Goal: Information Seeking & Learning: Compare options

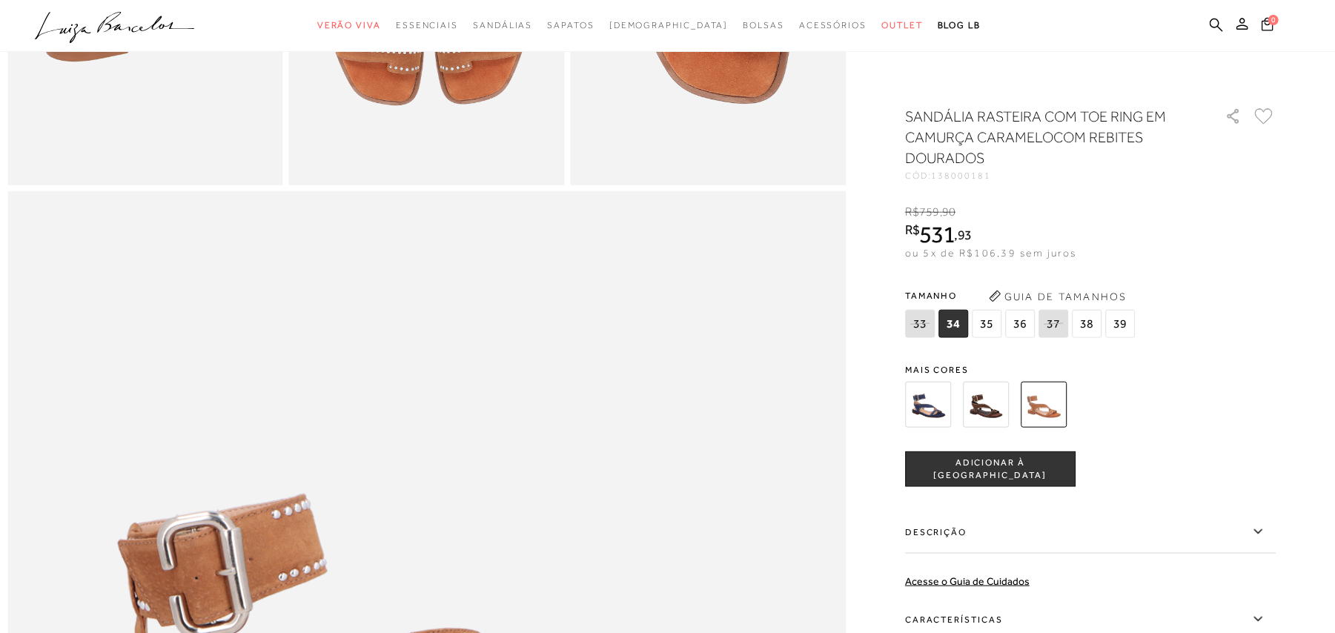
scroll to position [1186, 0]
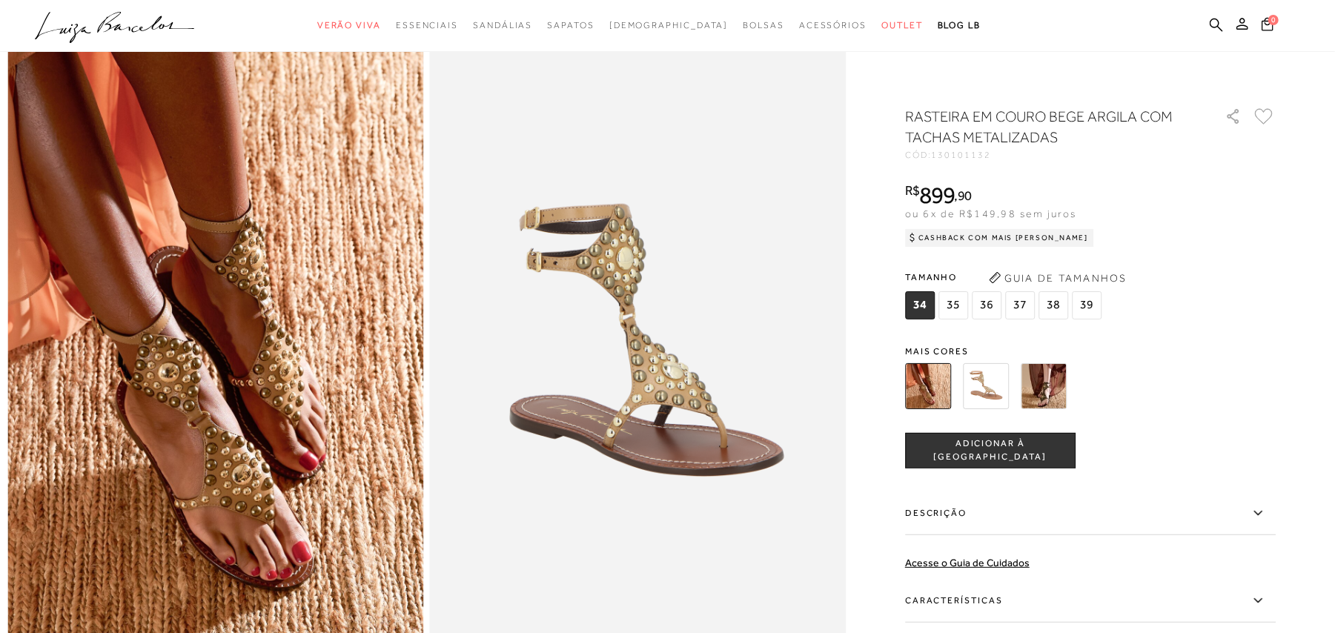
scroll to position [99, 0]
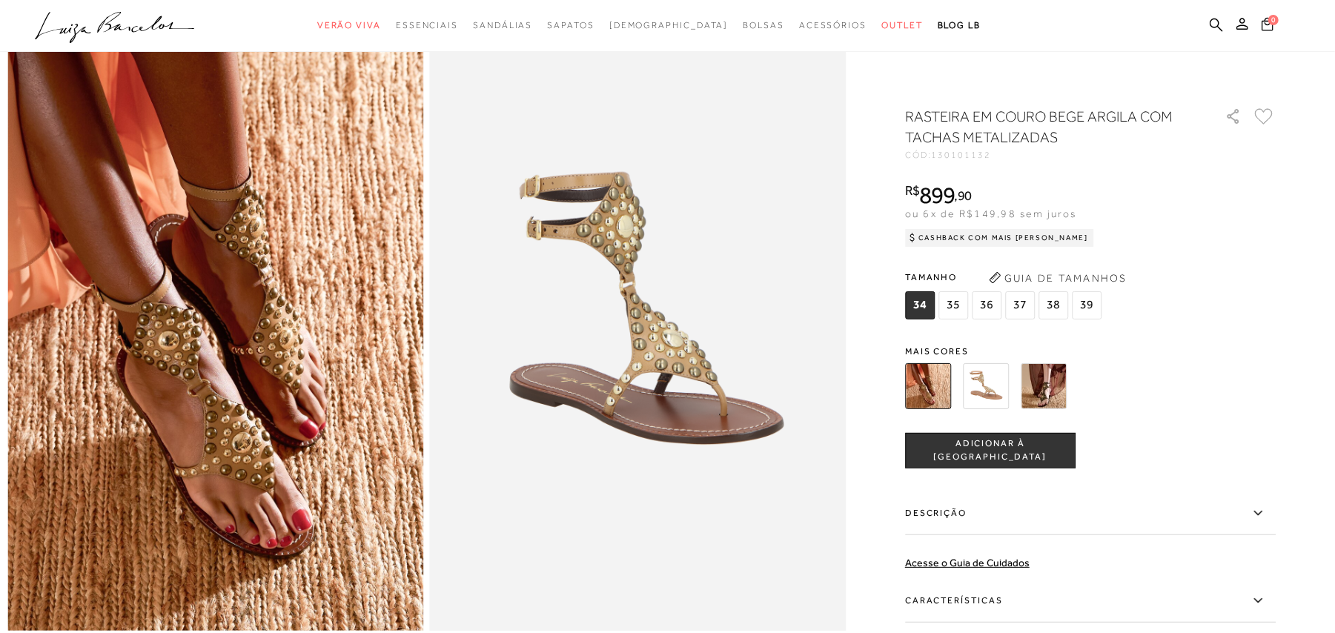
click at [1056, 383] on img at bounding box center [1044, 386] width 46 height 46
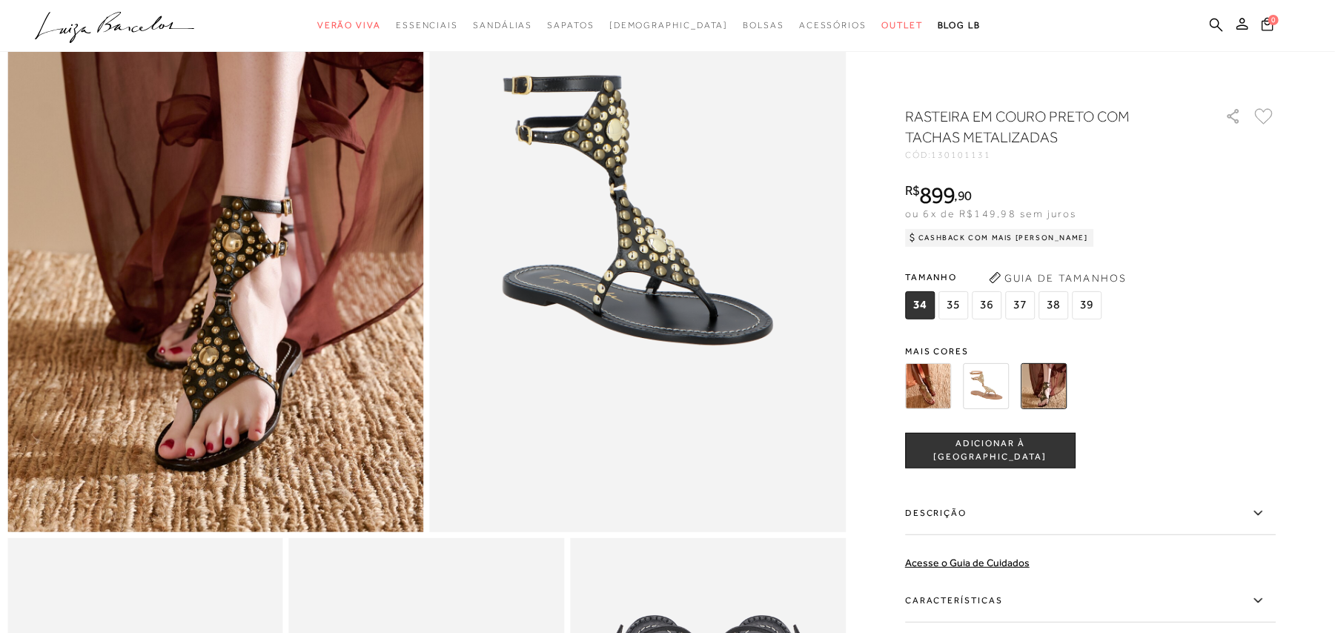
scroll to position [99, 0]
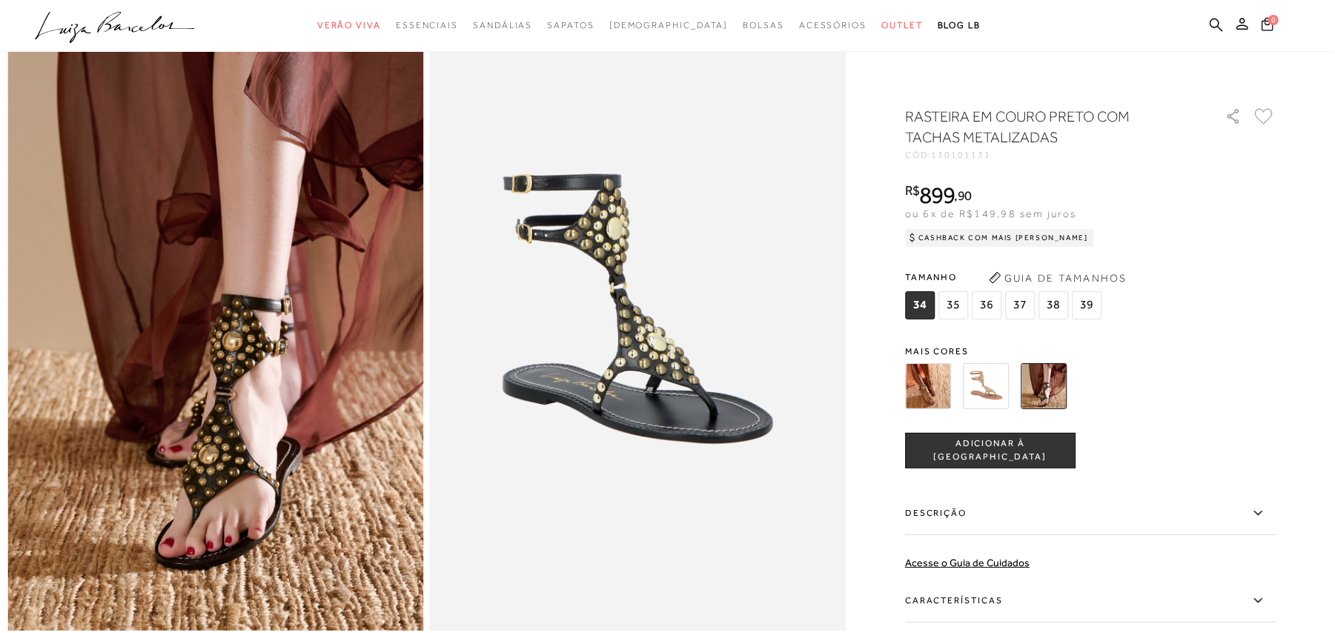
click at [995, 386] on img at bounding box center [986, 386] width 46 height 46
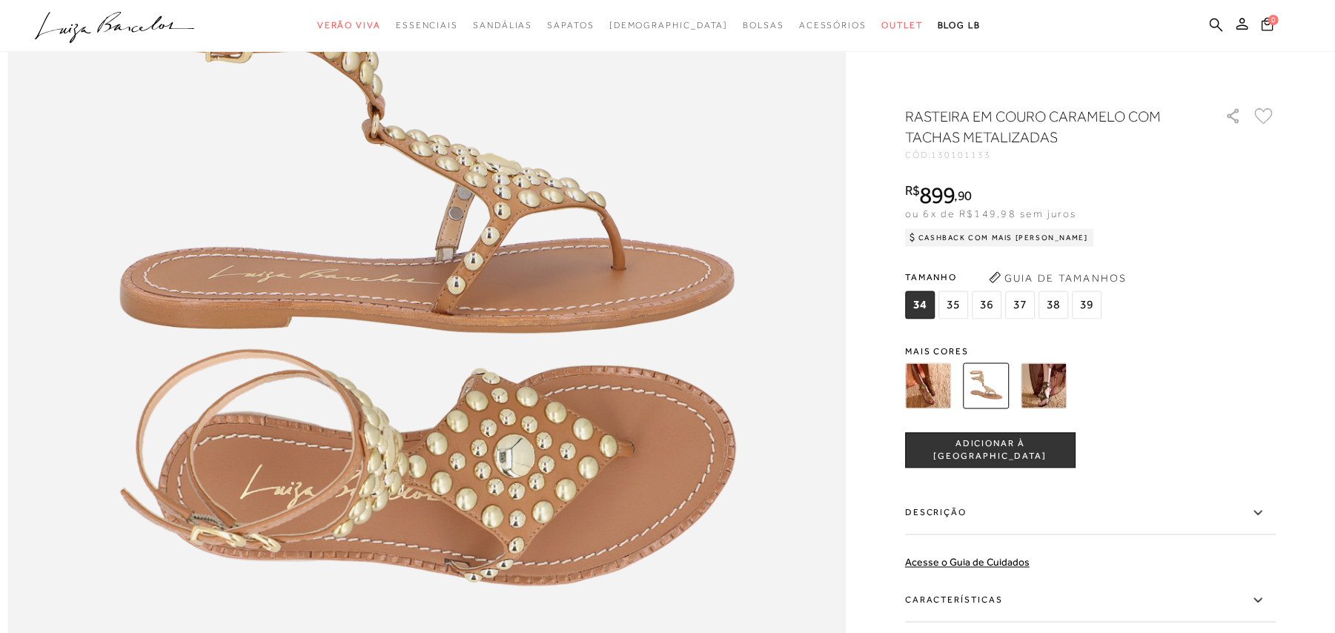
scroll to position [1581, 0]
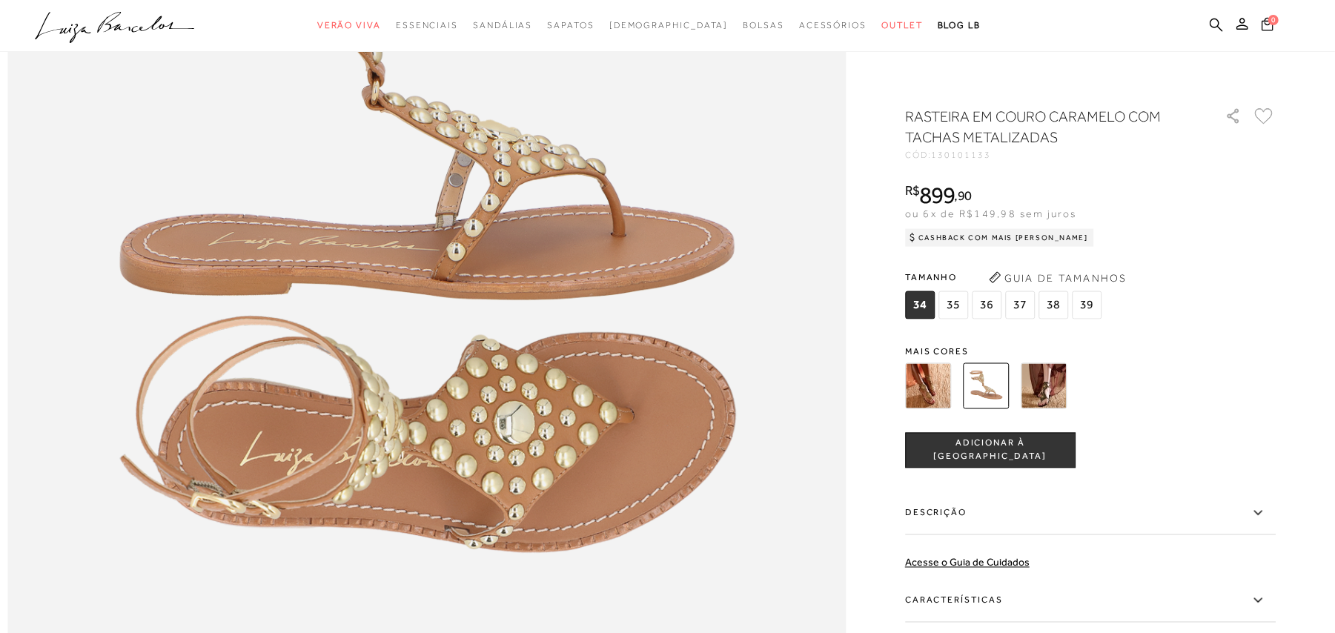
click at [937, 375] on img at bounding box center [928, 386] width 46 height 46
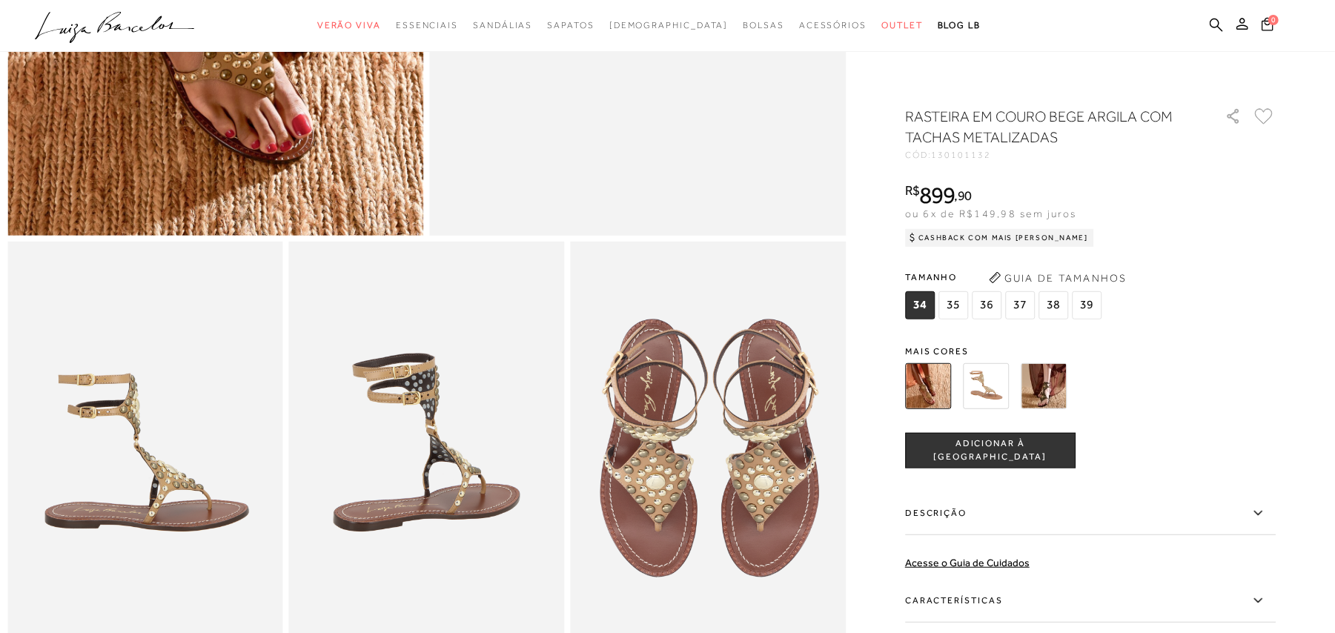
scroll to position [593, 0]
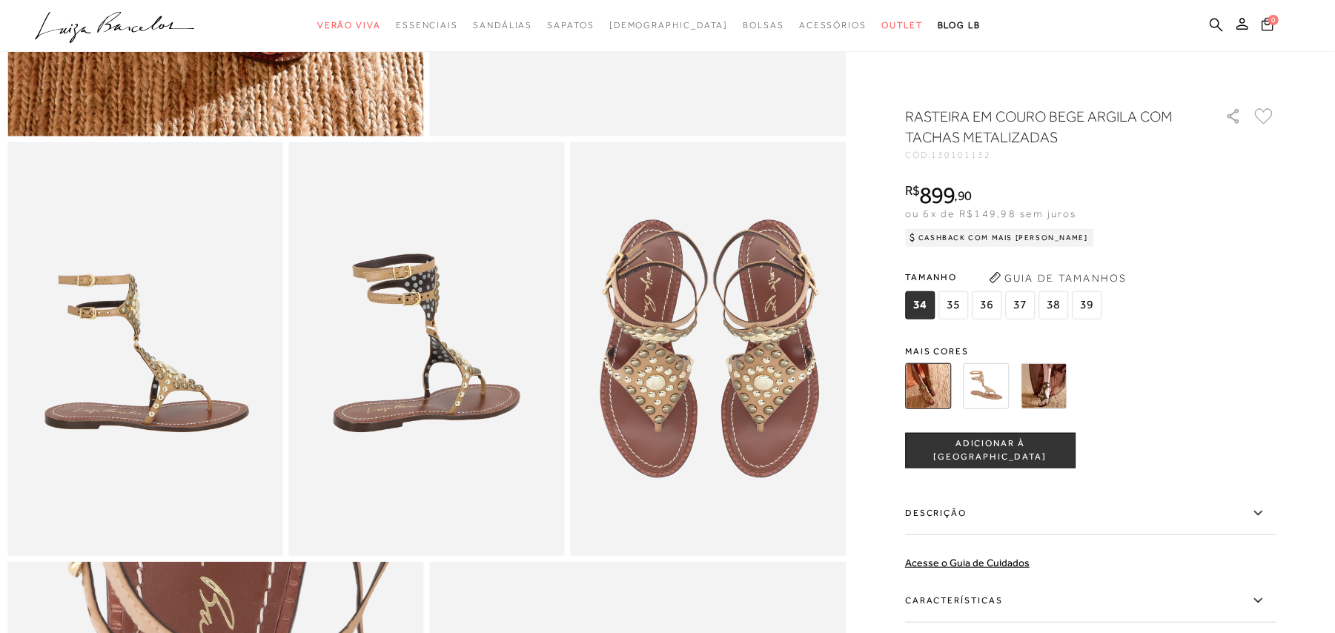
click at [992, 386] on img at bounding box center [986, 386] width 46 height 46
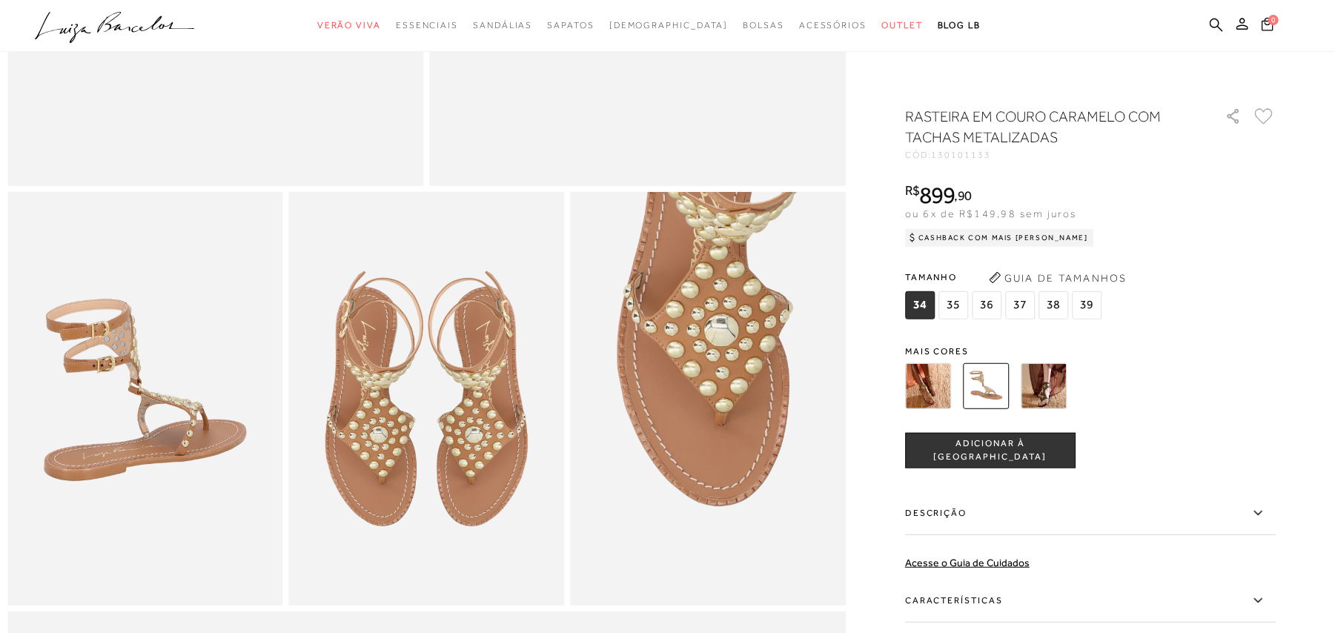
scroll to position [790, 0]
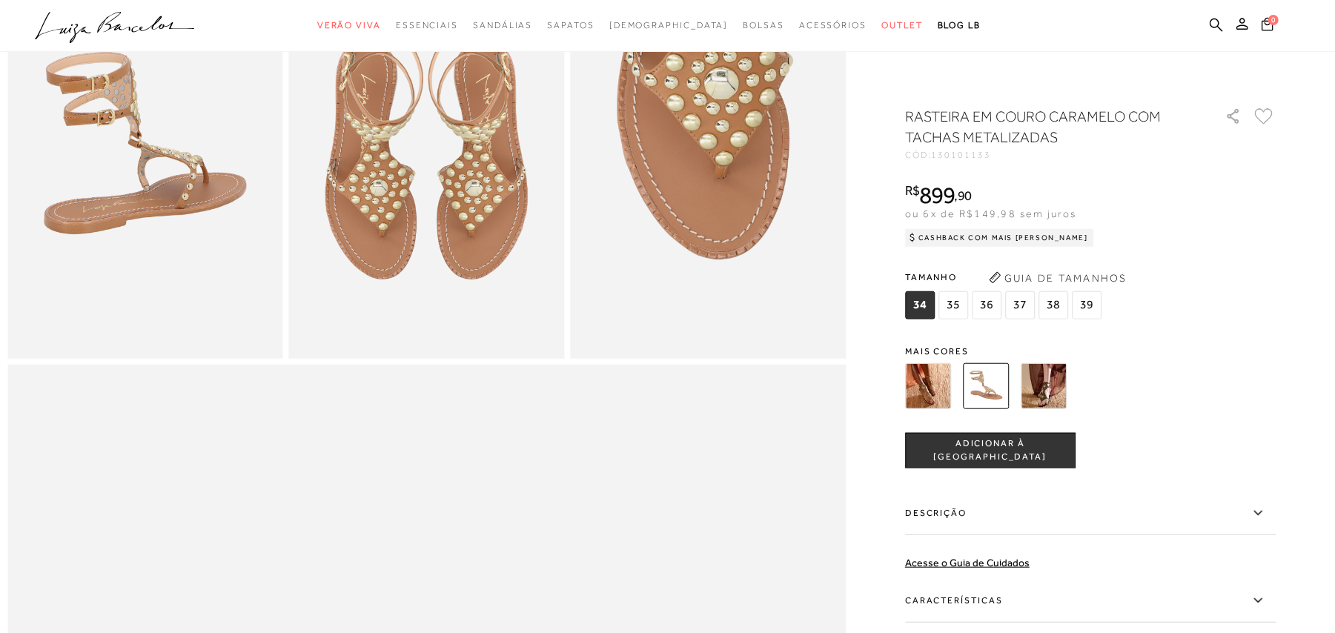
click at [1276, 319] on div "Tamanho 34 35 36" at bounding box center [1090, 294] width 371 height 57
click at [1051, 386] on img at bounding box center [1044, 386] width 46 height 46
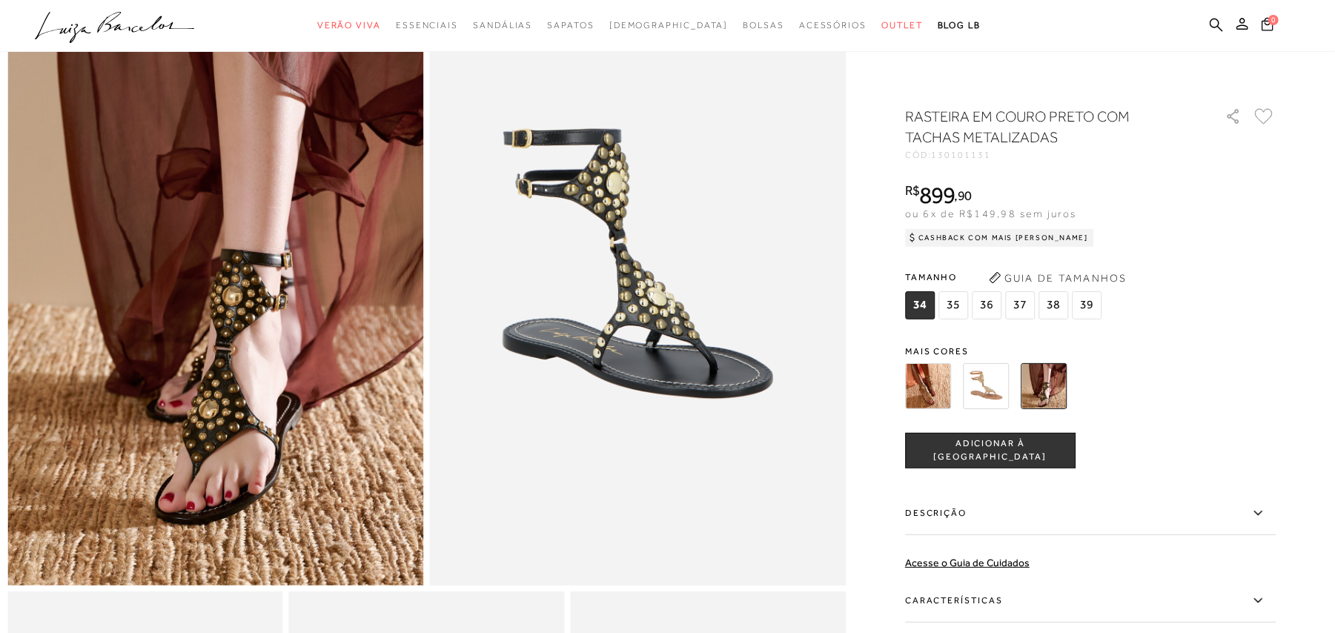
scroll to position [99, 0]
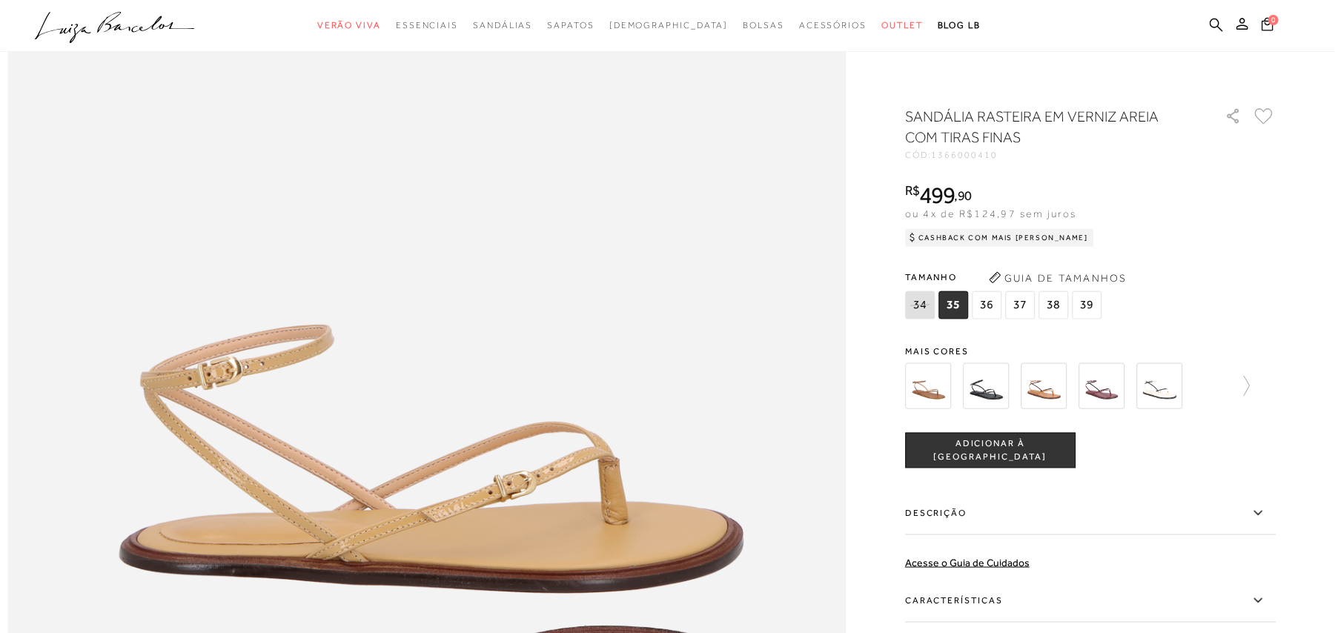
scroll to position [1186, 0]
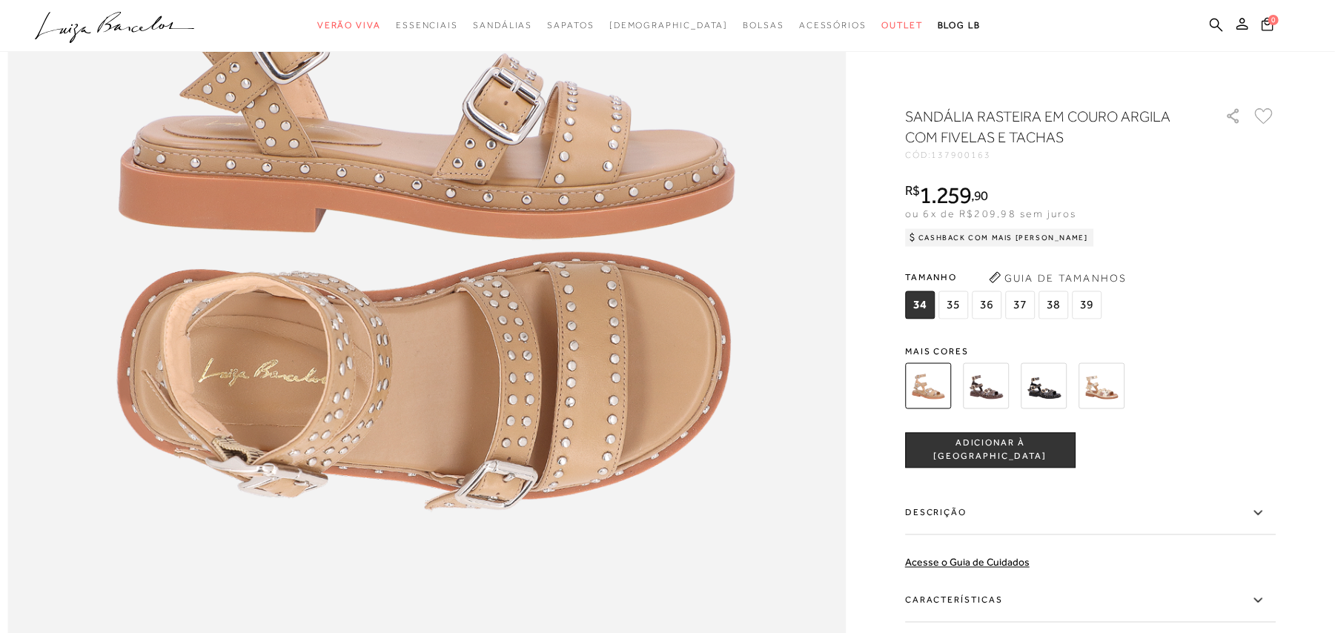
scroll to position [1878, 0]
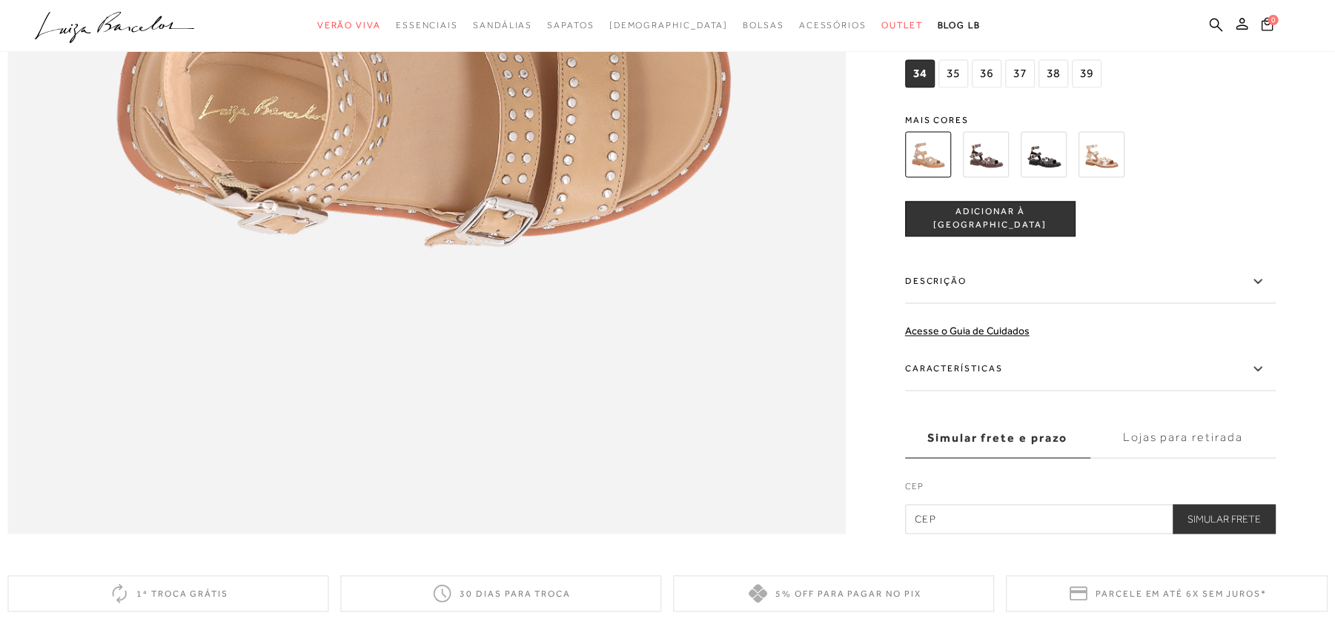
click at [982, 178] on img at bounding box center [986, 155] width 46 height 46
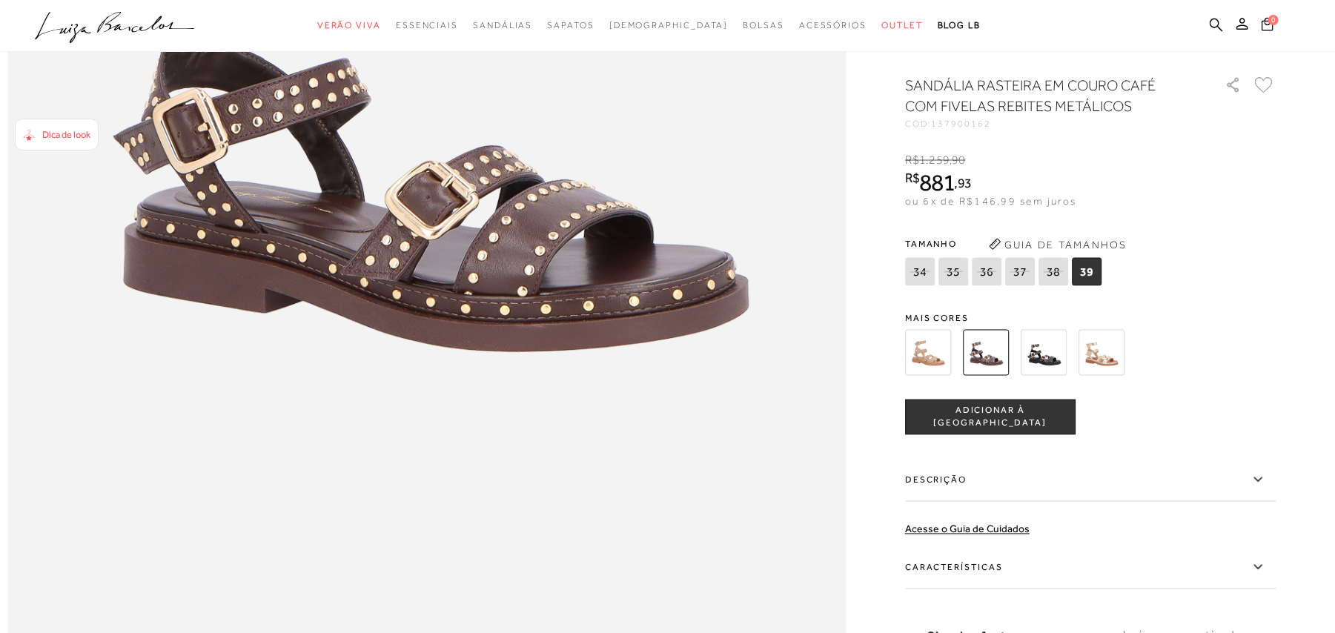
scroll to position [1977, 0]
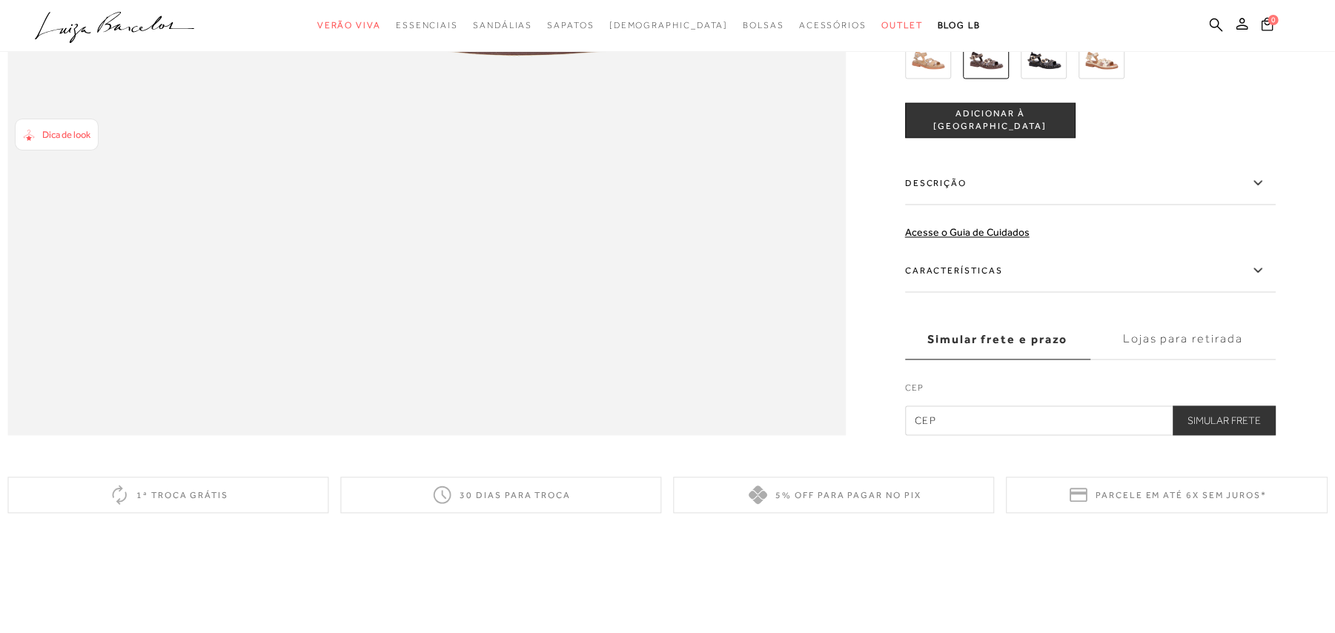
click at [1048, 79] on img at bounding box center [1044, 56] width 46 height 46
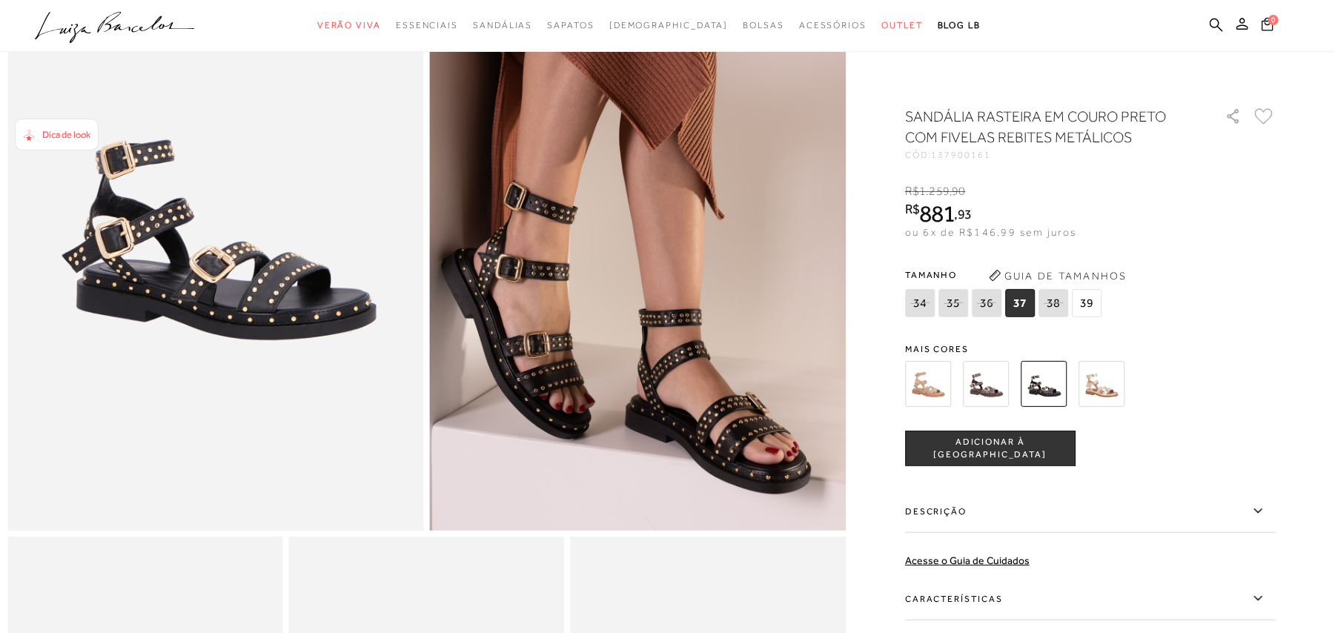
scroll to position [197, 0]
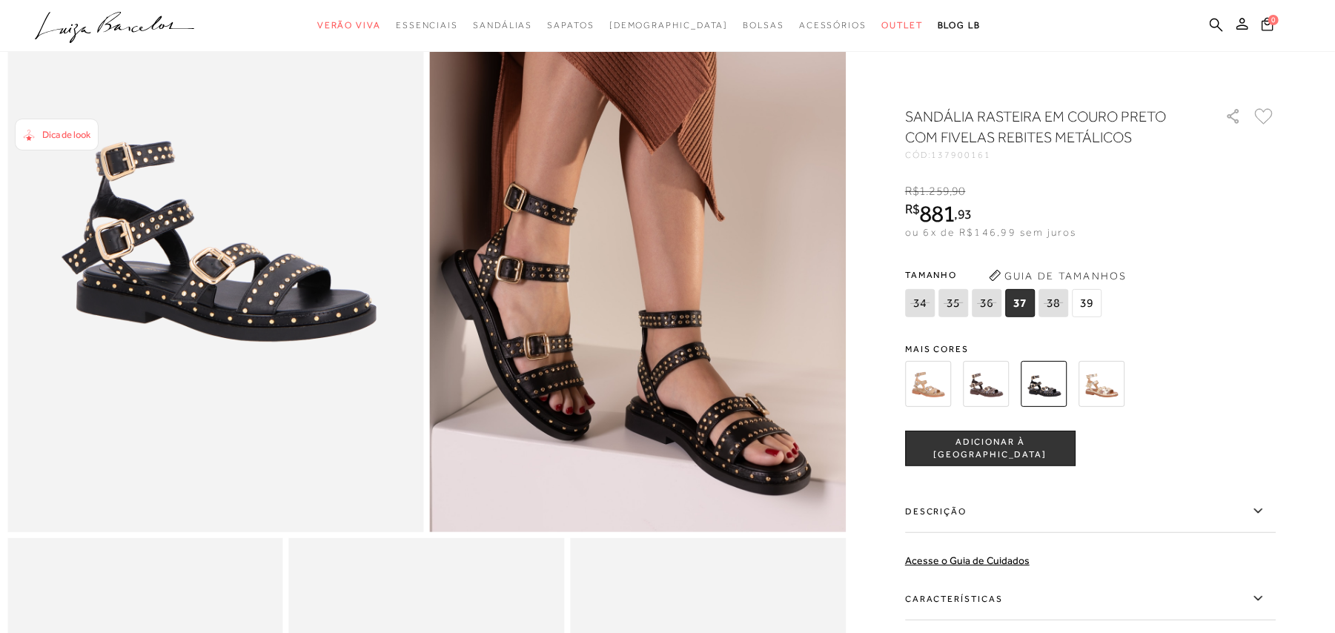
click at [1106, 383] on img at bounding box center [1102, 384] width 46 height 46
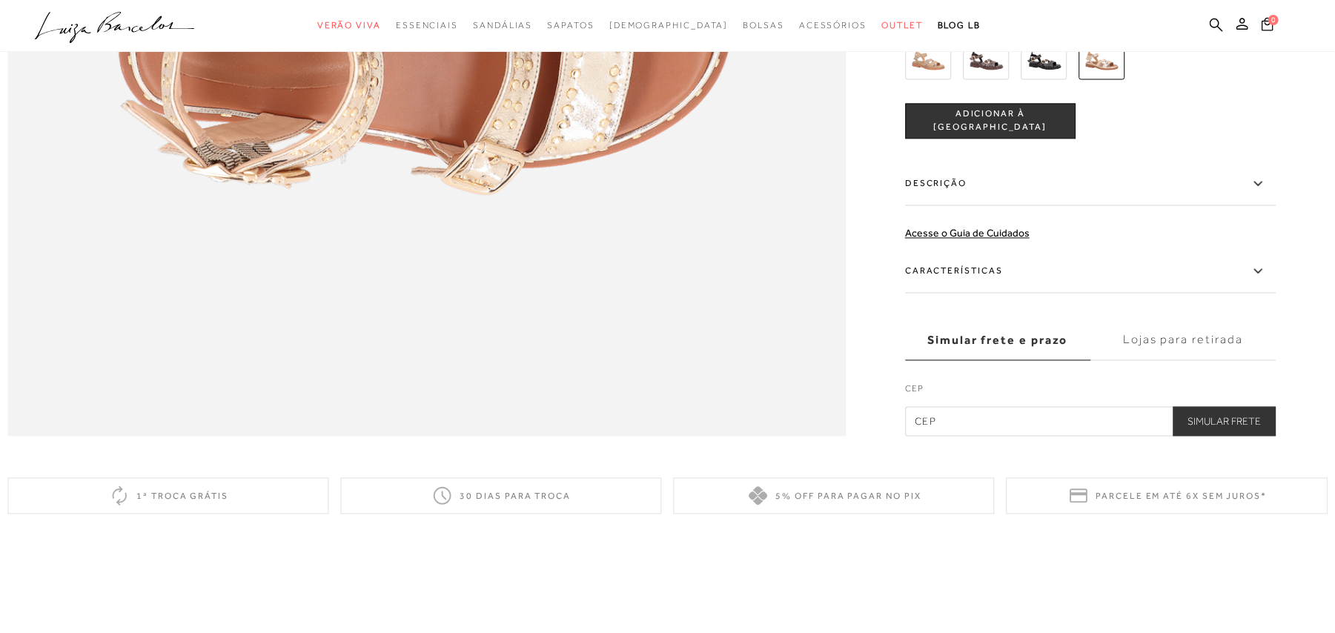
scroll to position [1977, 0]
click at [939, 79] on img at bounding box center [928, 56] width 46 height 46
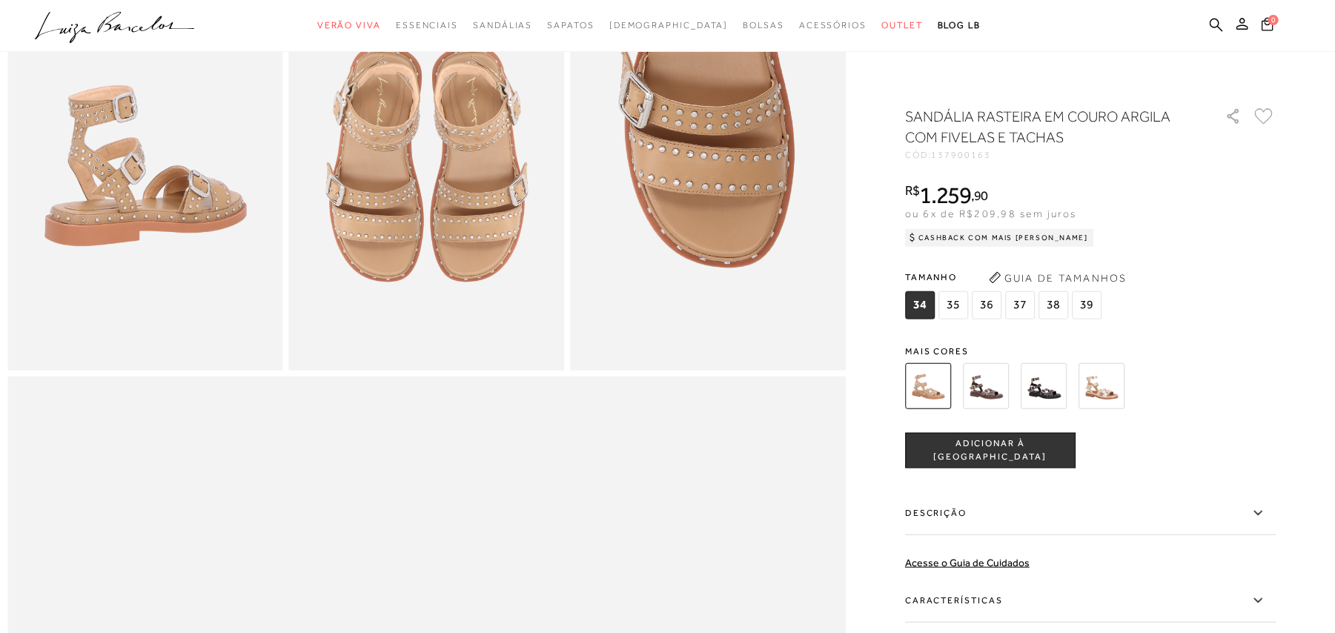
scroll to position [790, 0]
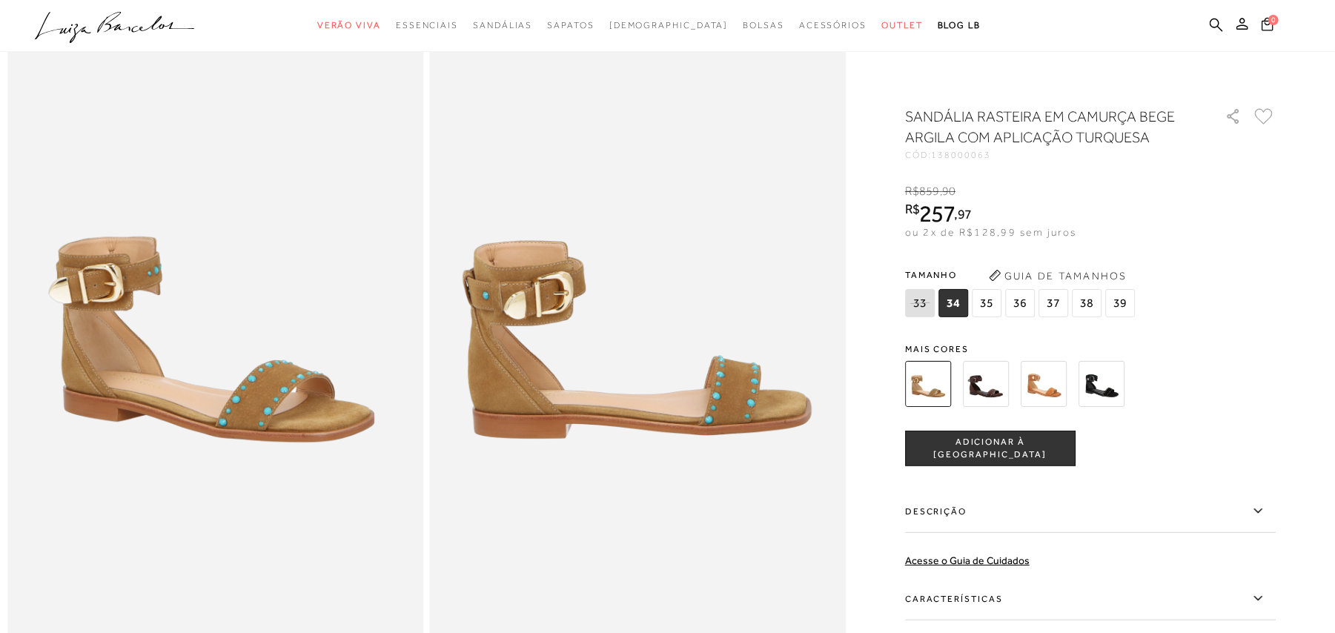
scroll to position [99, 0]
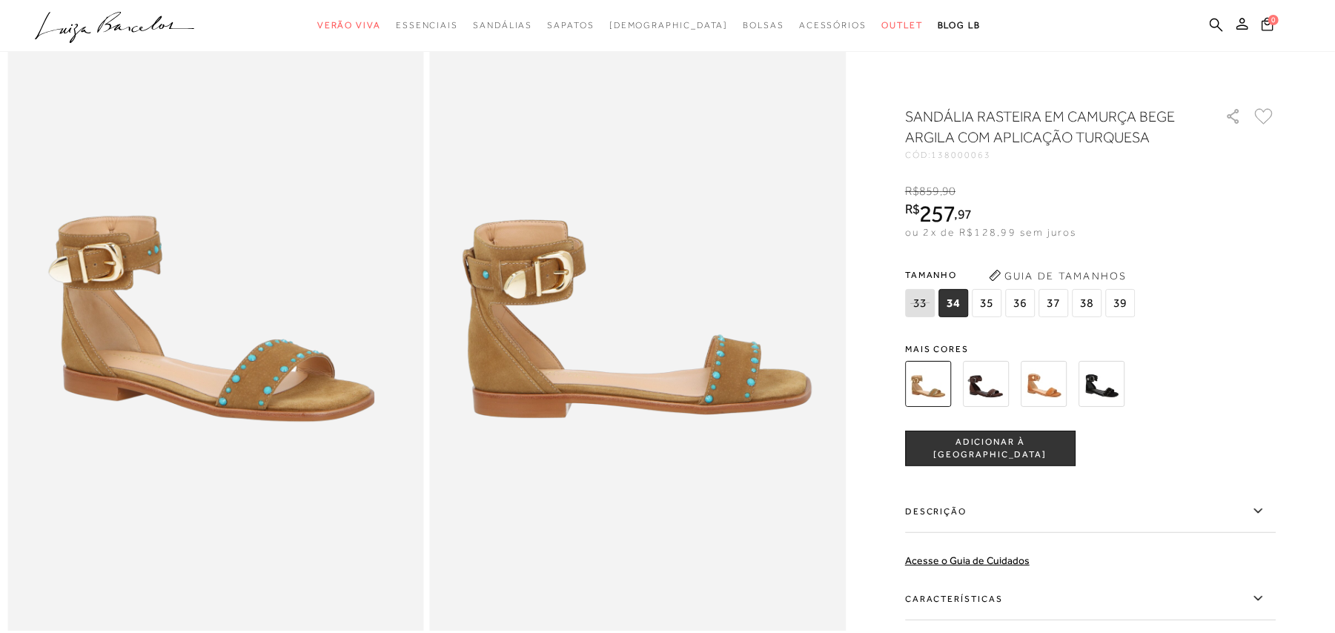
click at [1062, 378] on img at bounding box center [1044, 384] width 46 height 46
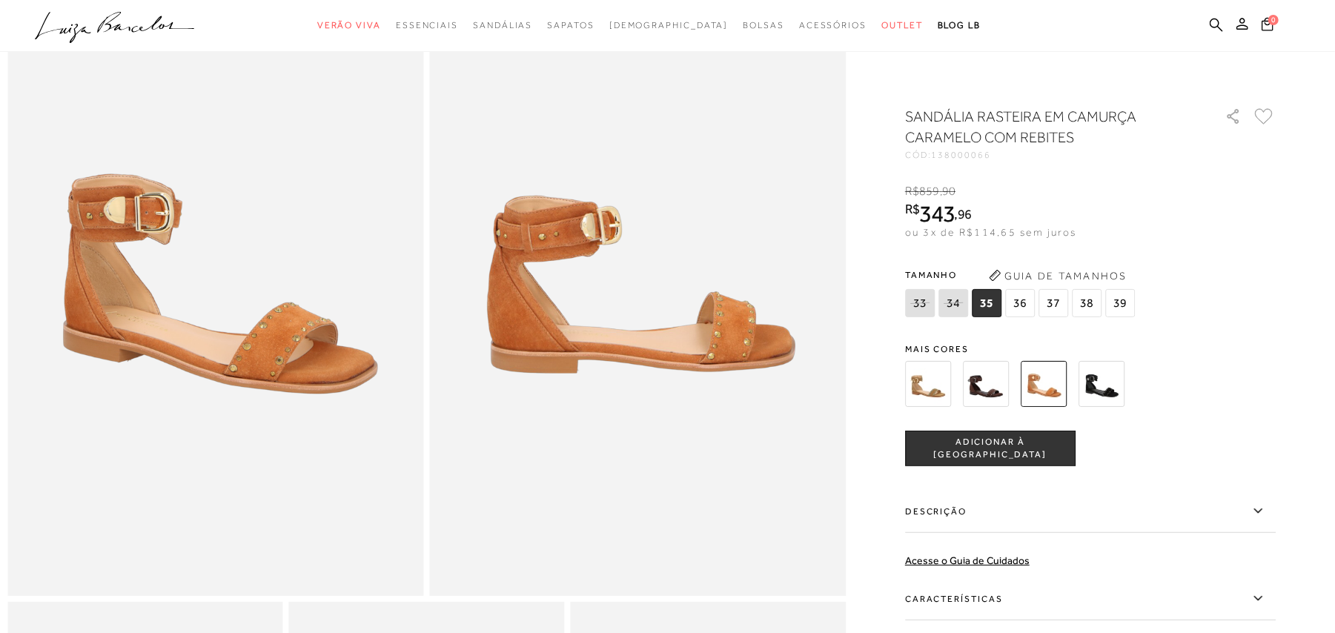
scroll to position [99, 0]
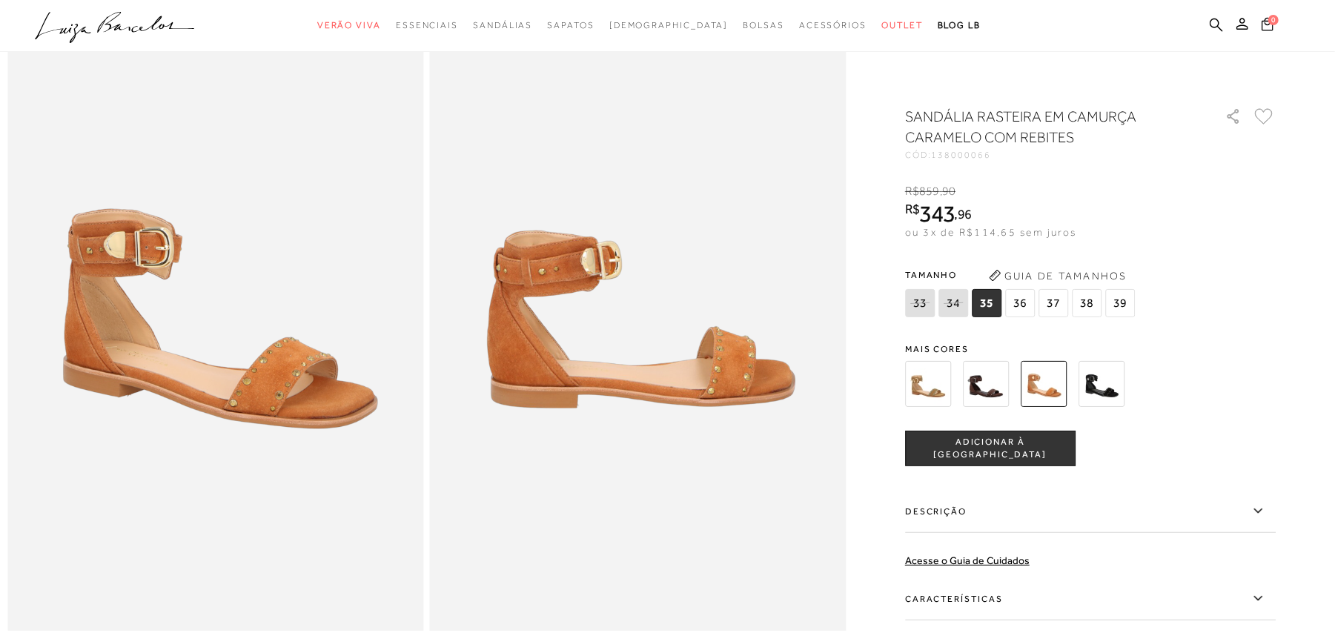
click at [929, 391] on img at bounding box center [928, 384] width 46 height 46
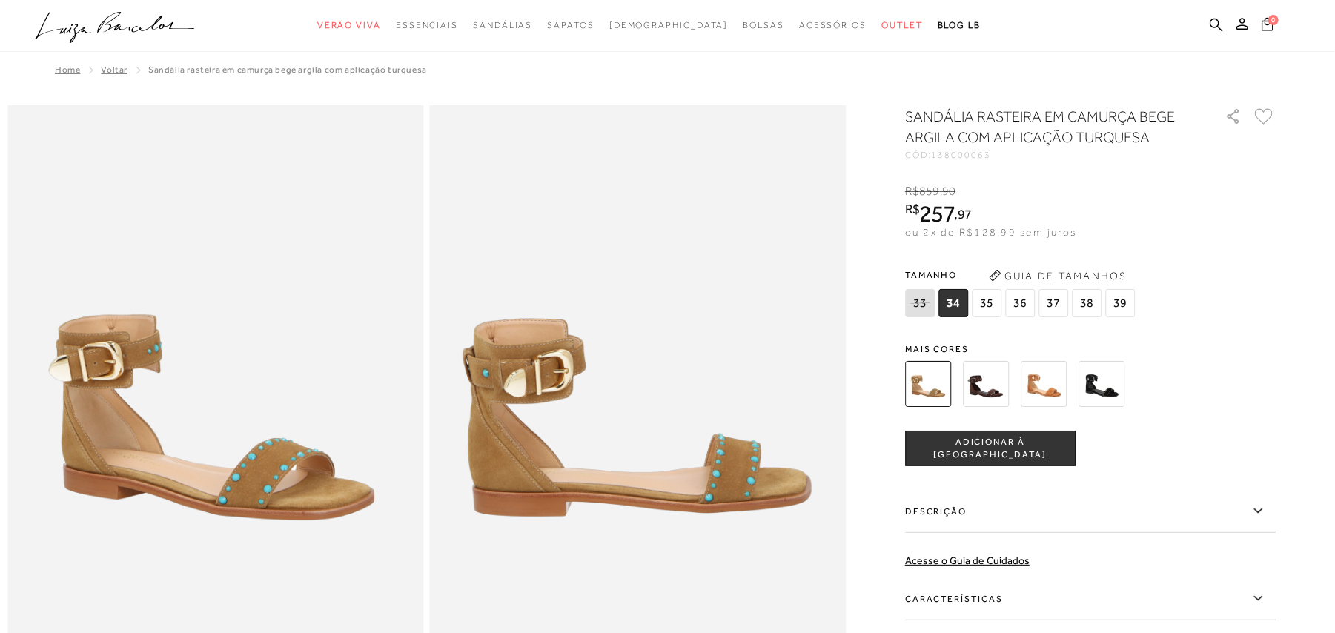
drag, startPoint x: 1054, startPoint y: 381, endPoint x: 1068, endPoint y: 377, distance: 15.5
click at [1054, 381] on img at bounding box center [1044, 384] width 46 height 46
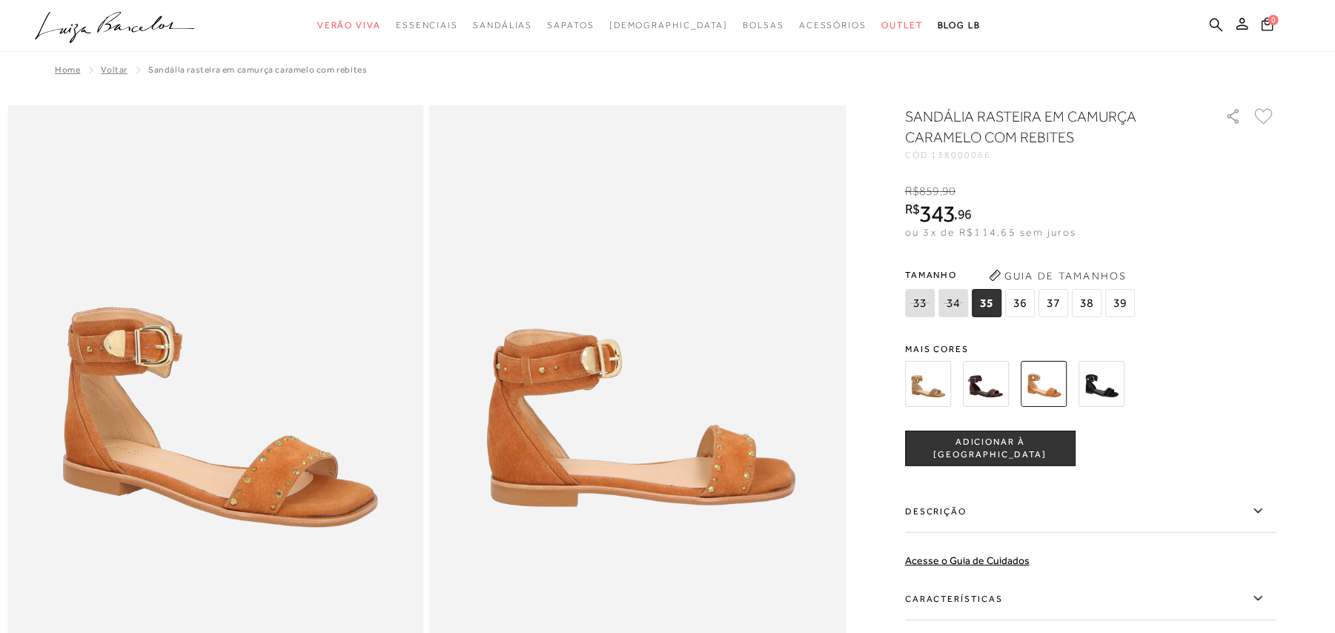
click at [932, 380] on img at bounding box center [928, 384] width 46 height 46
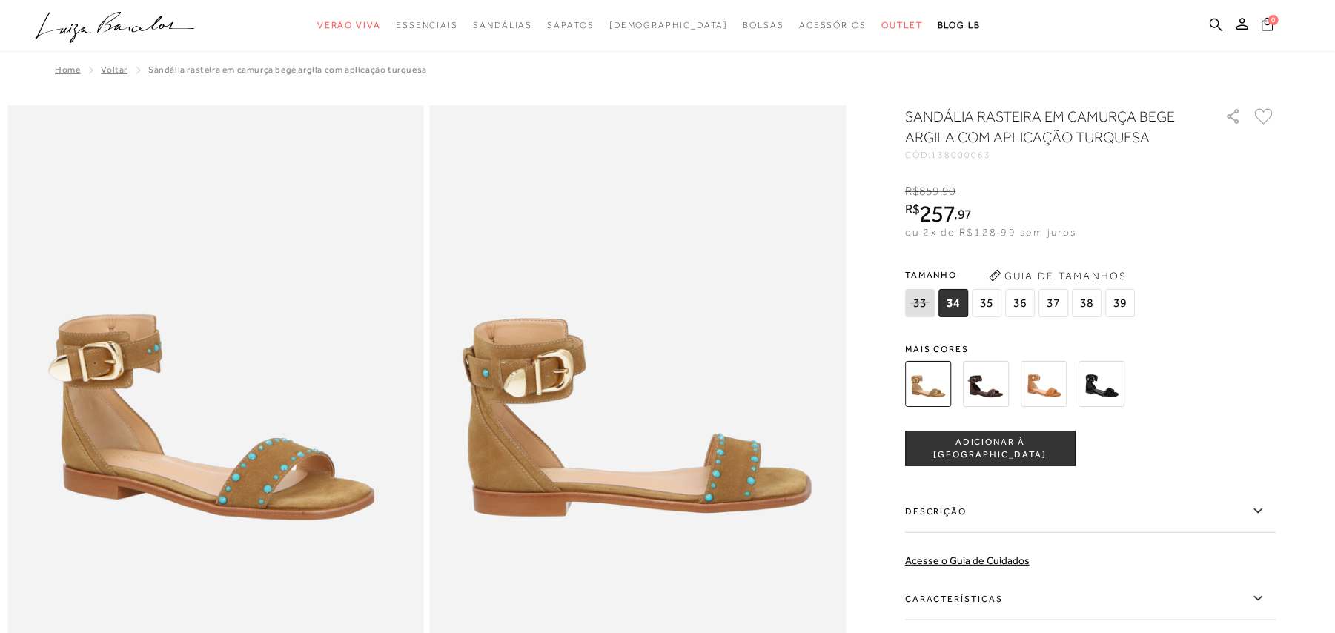
click at [1054, 391] on img at bounding box center [1044, 384] width 46 height 46
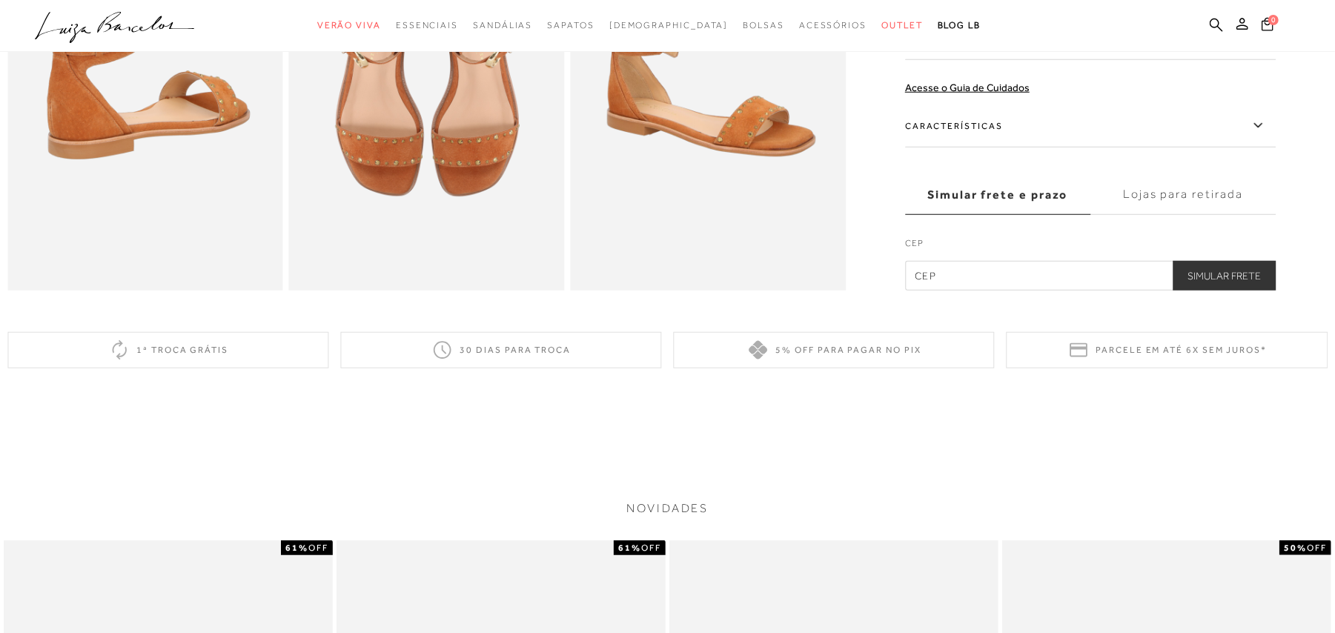
scroll to position [593, 0]
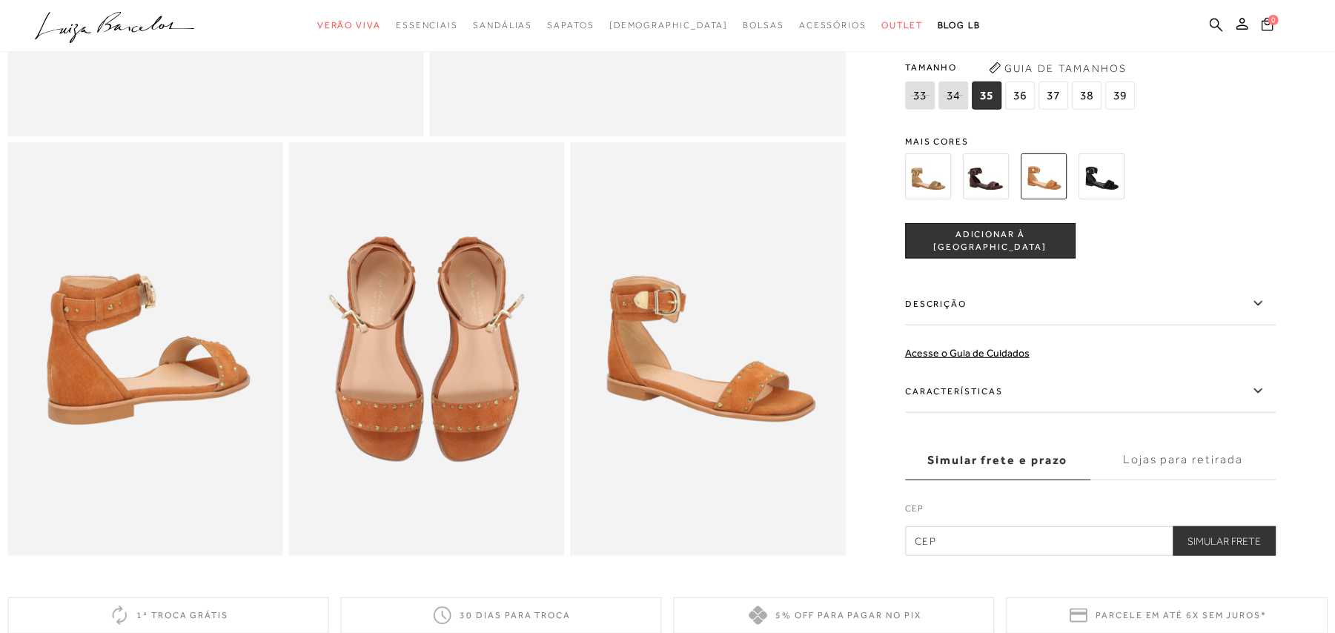
click at [932, 199] on img at bounding box center [928, 176] width 46 height 46
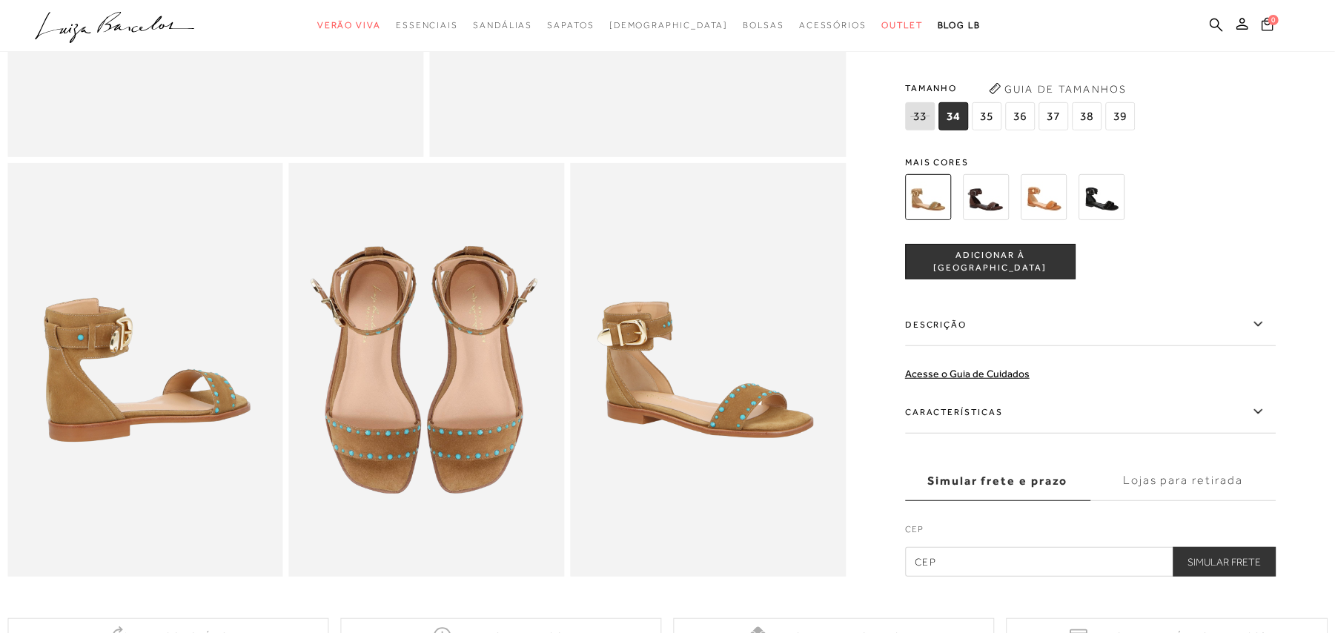
scroll to position [593, 0]
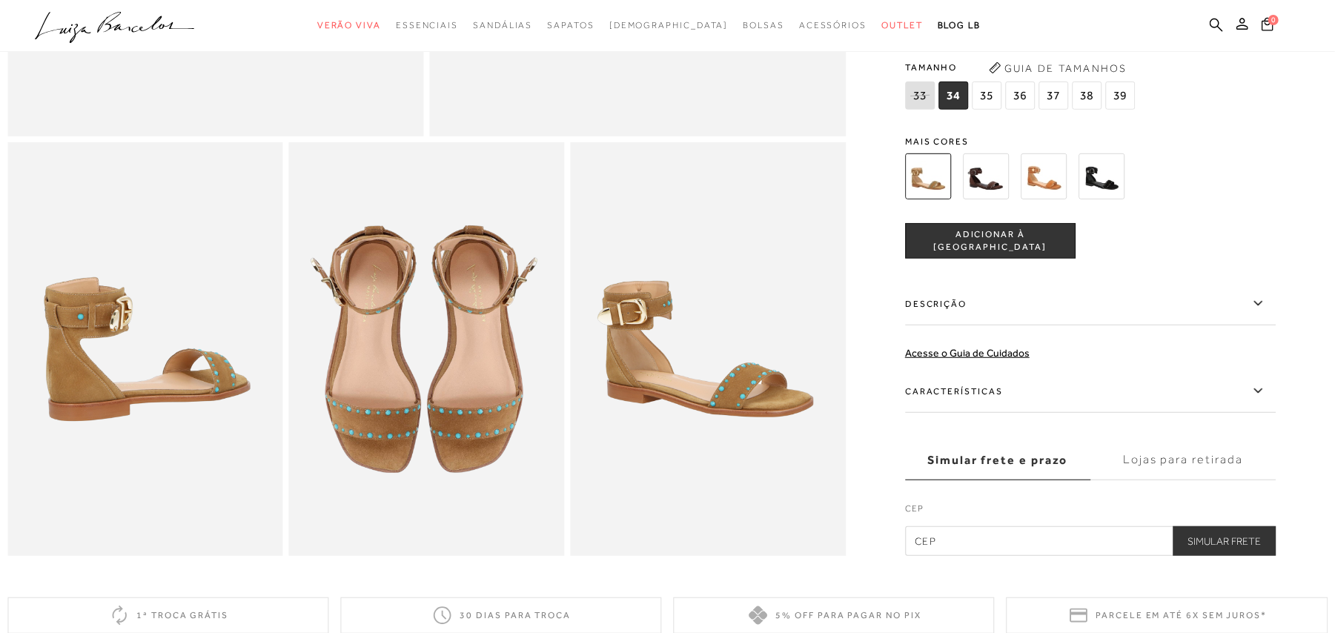
click at [993, 194] on img at bounding box center [986, 176] width 46 height 46
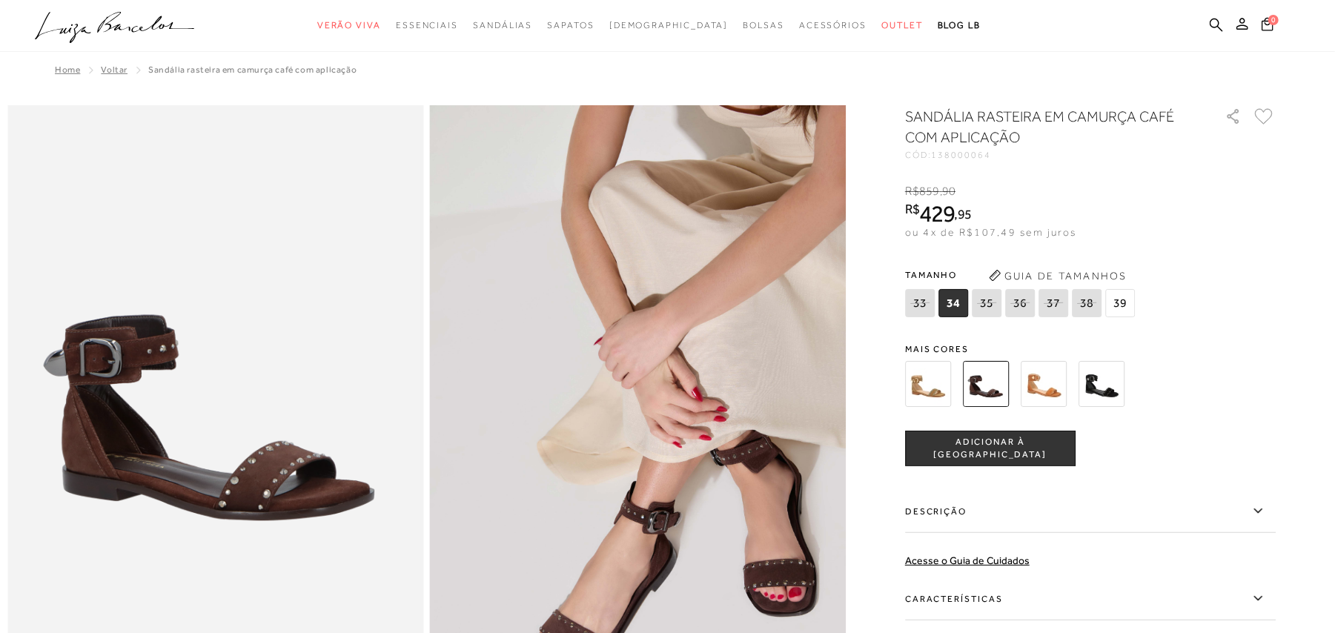
click at [1119, 389] on img at bounding box center [1102, 384] width 46 height 46
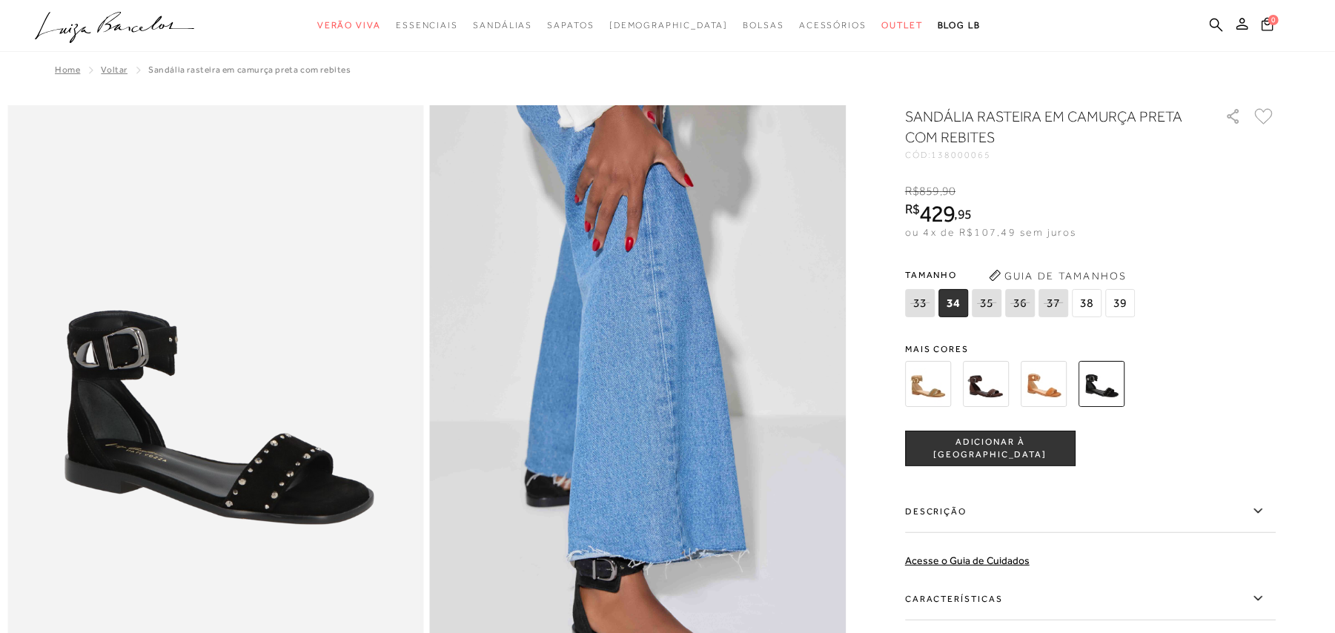
click at [1045, 386] on img at bounding box center [1044, 384] width 46 height 46
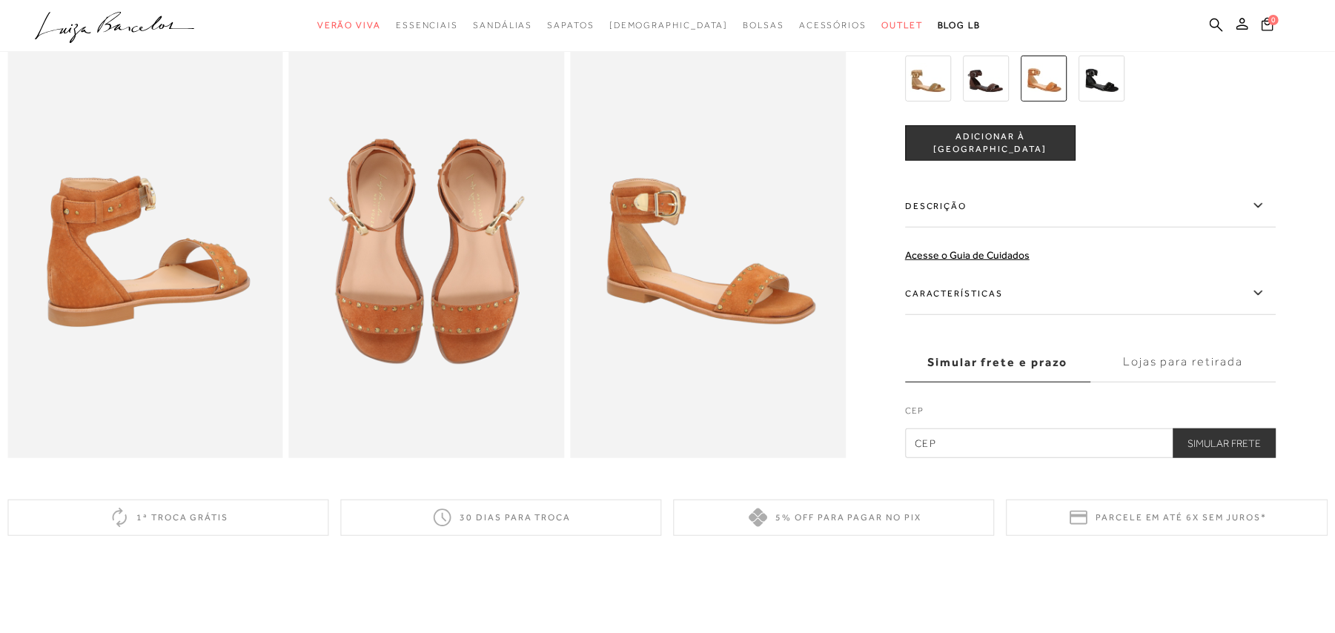
scroll to position [692, 0]
click at [932, 90] on img at bounding box center [928, 78] width 46 height 46
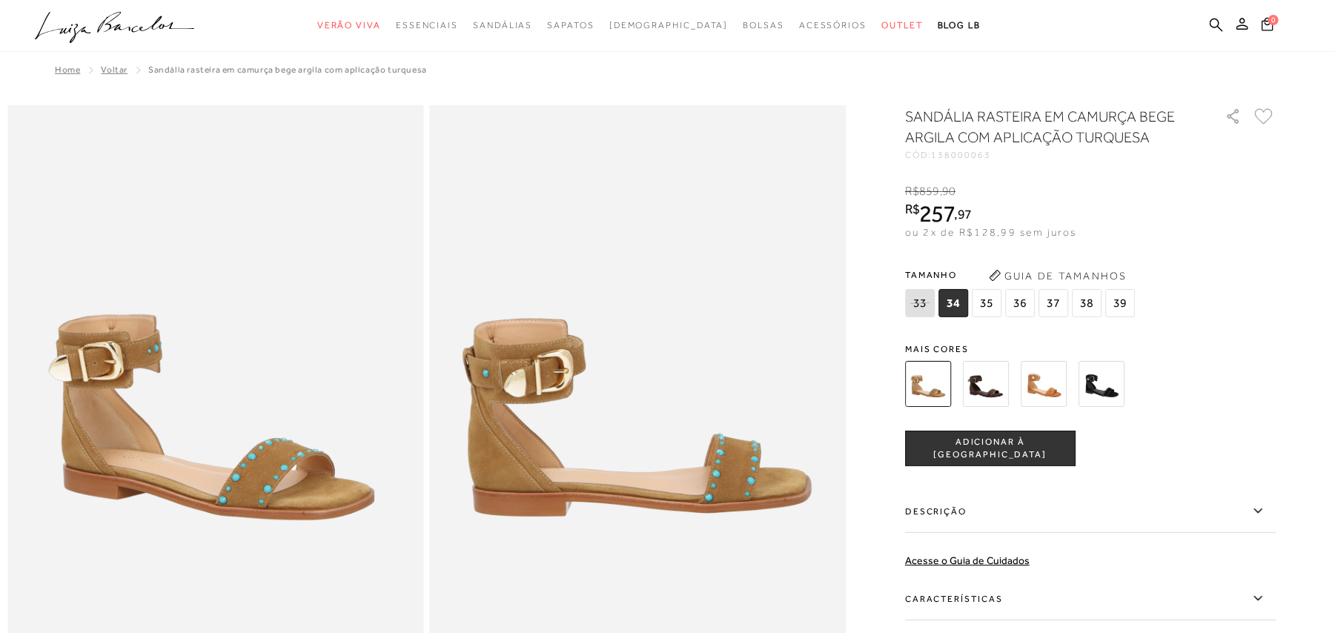
click at [1240, 279] on div "Tamanho 33 34 35" at bounding box center [1090, 292] width 371 height 57
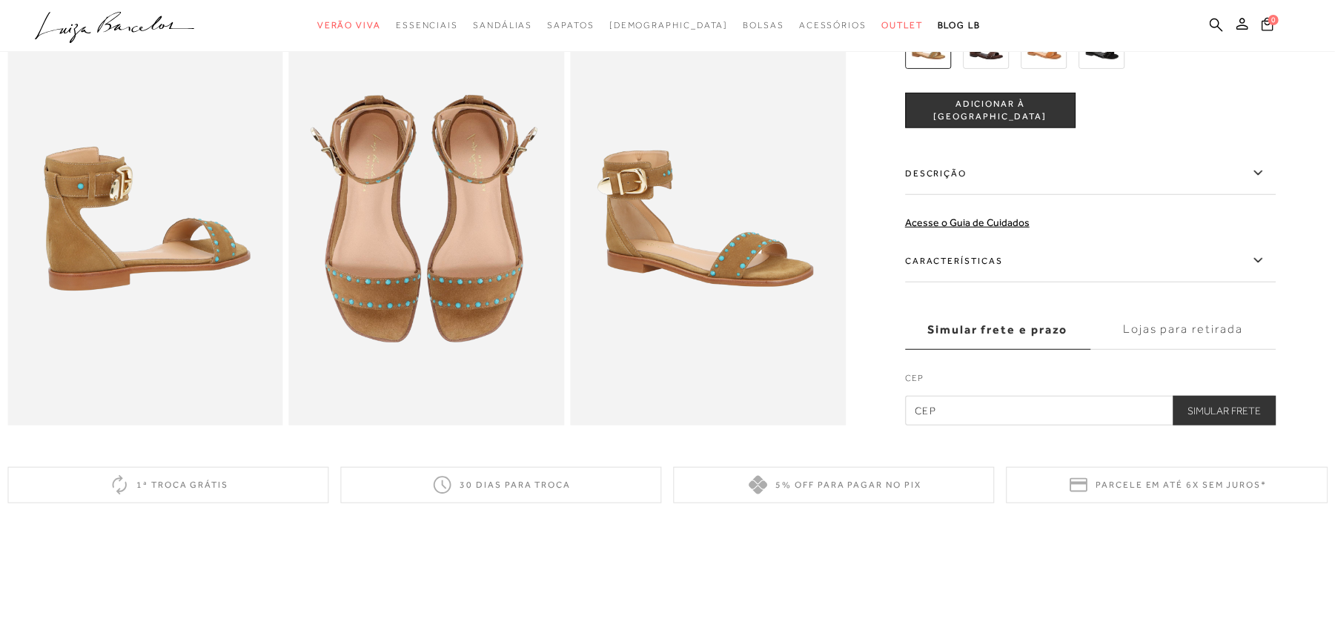
scroll to position [890, 0]
